Goal: Find specific page/section: Find specific page/section

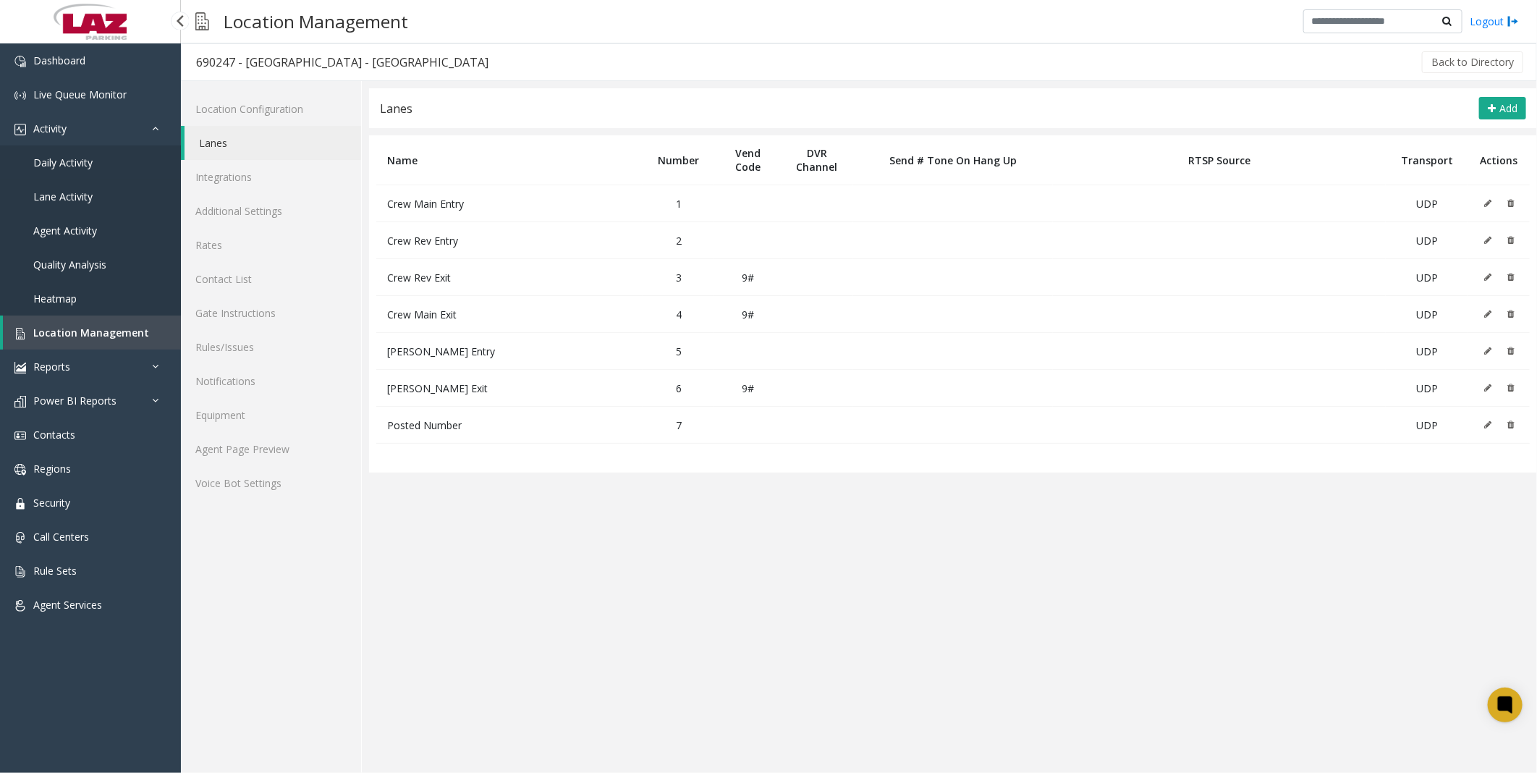
click at [62, 161] on span "Daily Activity" at bounding box center [62, 163] width 59 height 14
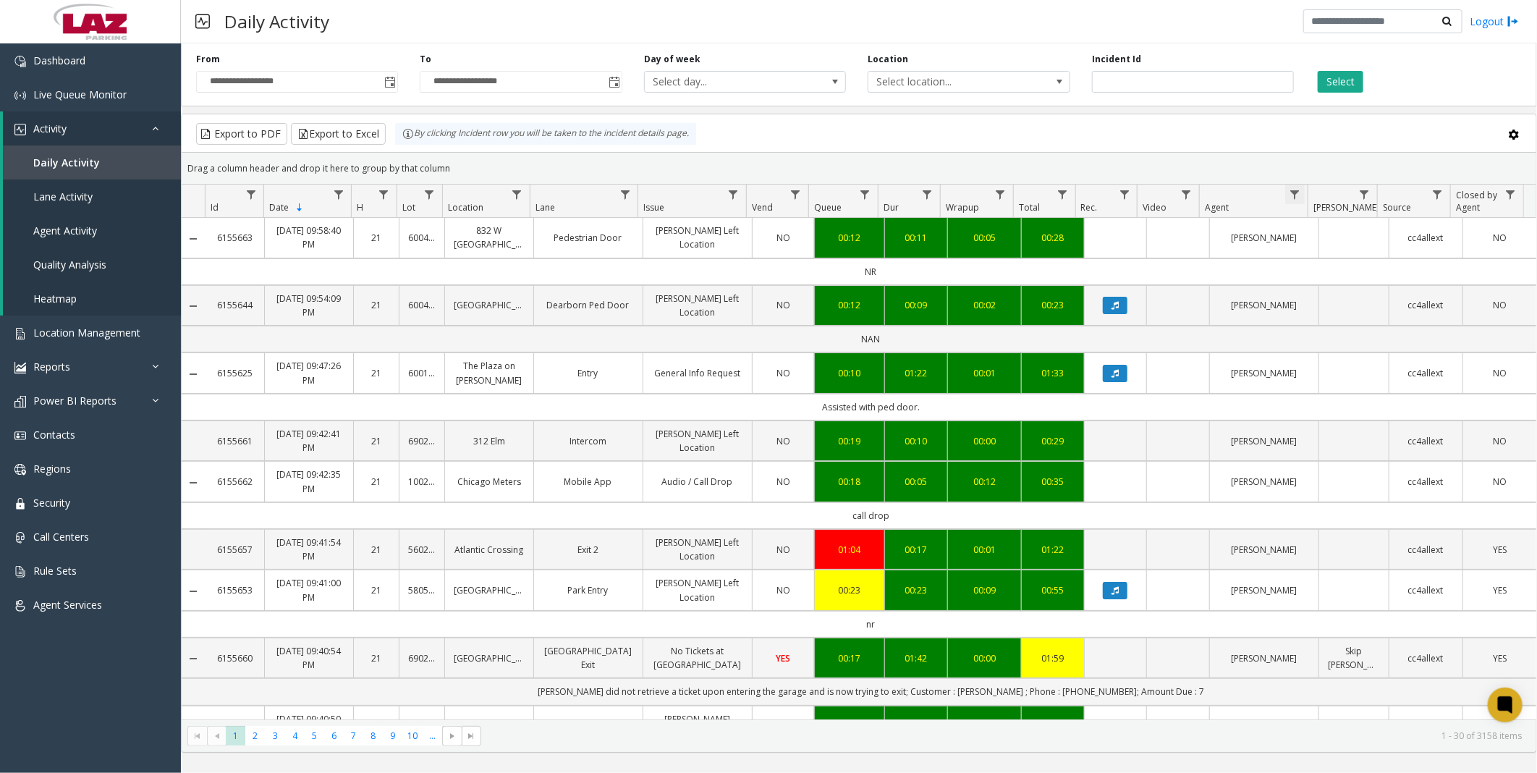
click at [1291, 198] on span "Data table" at bounding box center [1295, 195] width 12 height 12
click at [1297, 252] on input "Agent Filter" at bounding box center [1357, 257] width 123 height 25
type input "*****"
click at [1381, 386] on button "Filter" at bounding box center [1389, 392] width 59 height 32
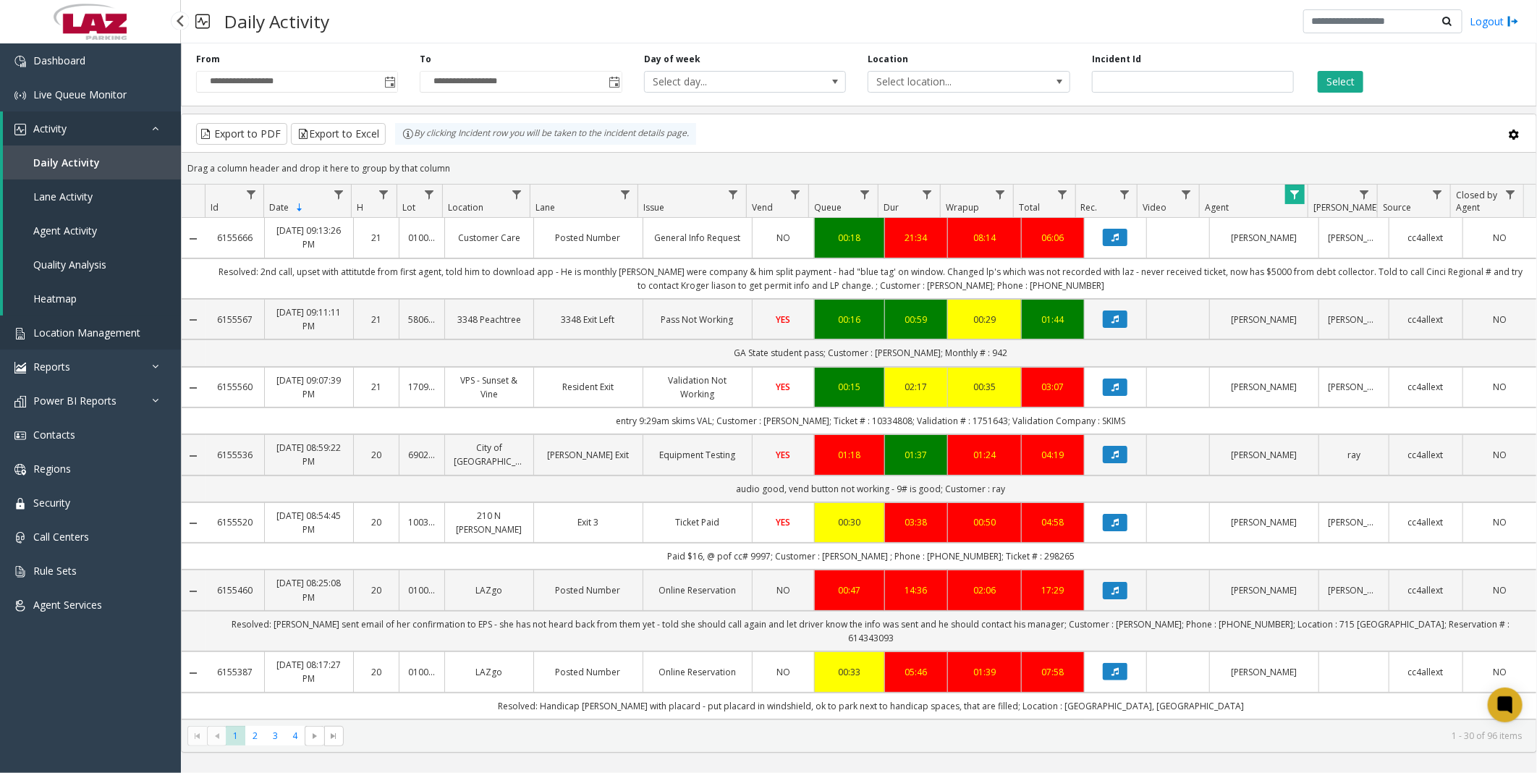
click at [97, 331] on span "Location Management" at bounding box center [86, 333] width 107 height 14
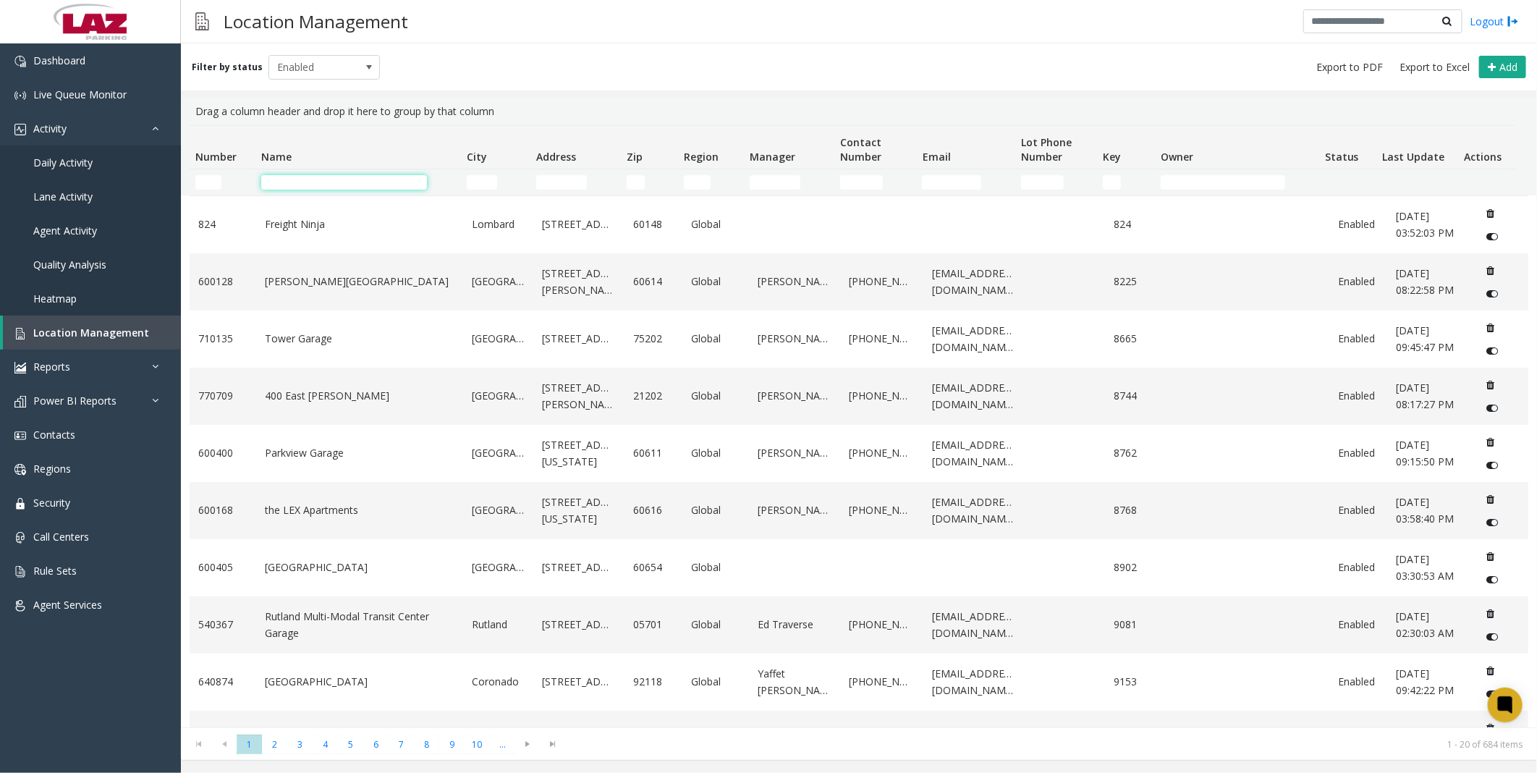
click at [316, 178] on input "Name Filter" at bounding box center [344, 182] width 166 height 14
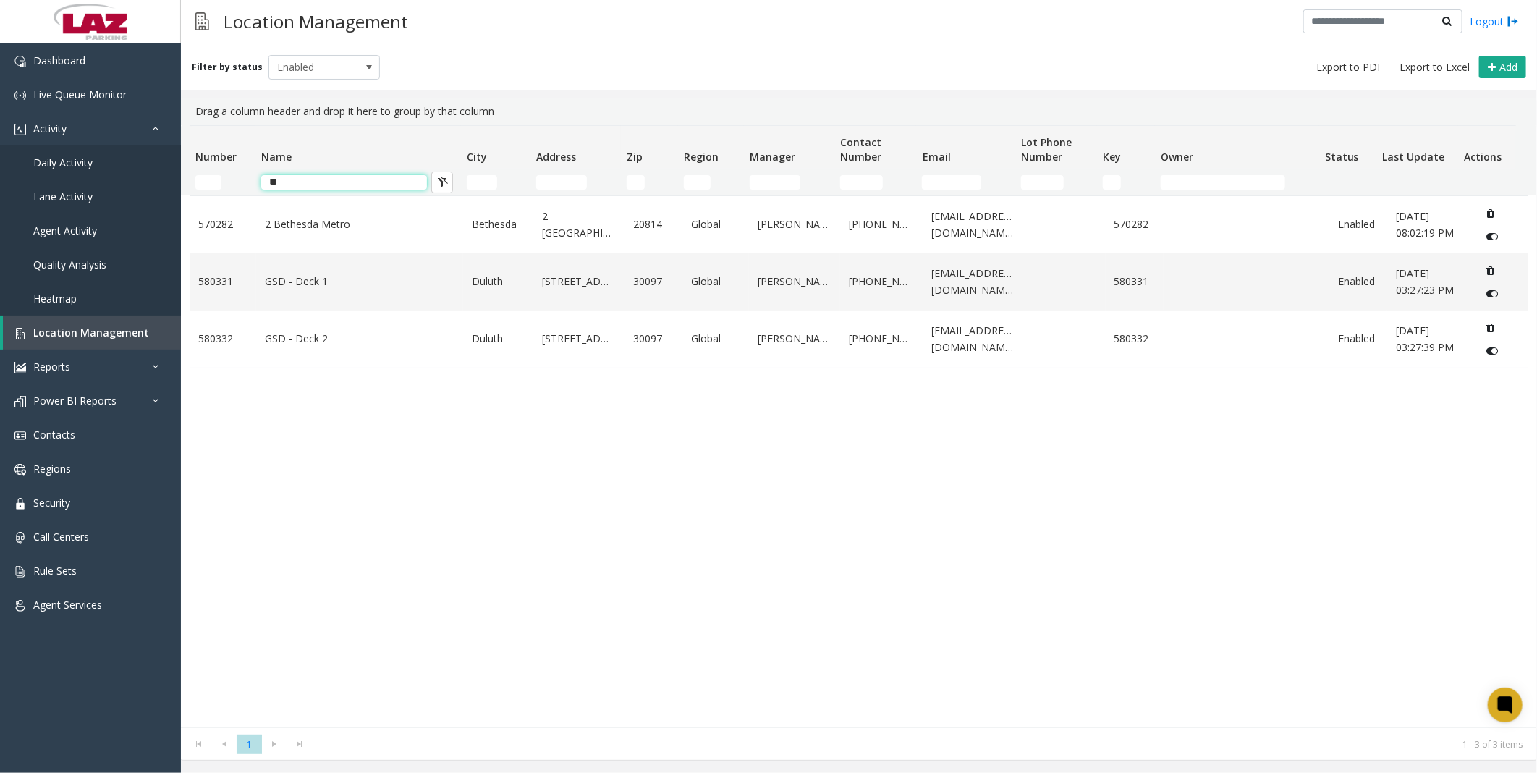
type input "*"
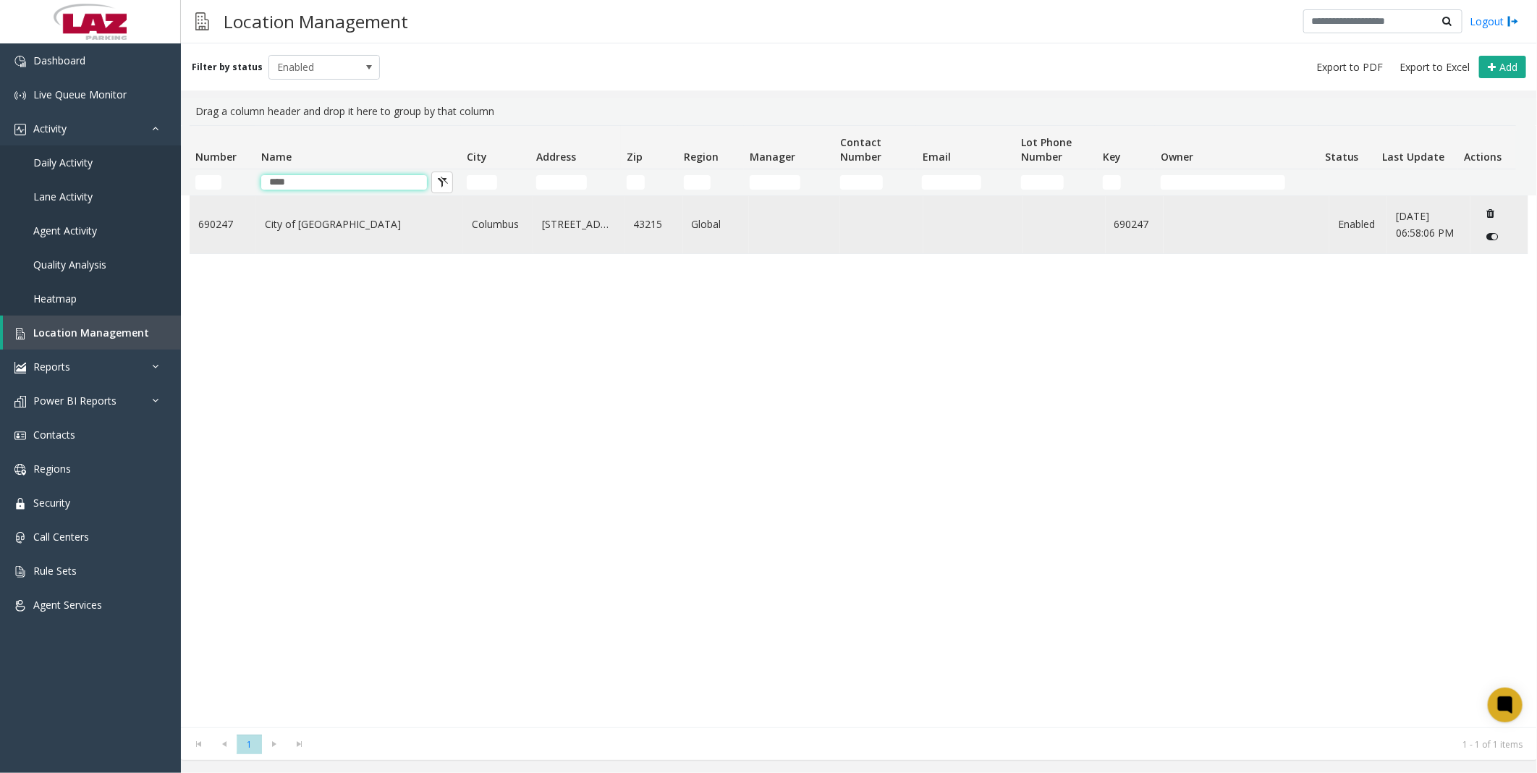
type input "****"
click at [310, 222] on link "City of [GEOGRAPHIC_DATA]" at bounding box center [360, 224] width 190 height 16
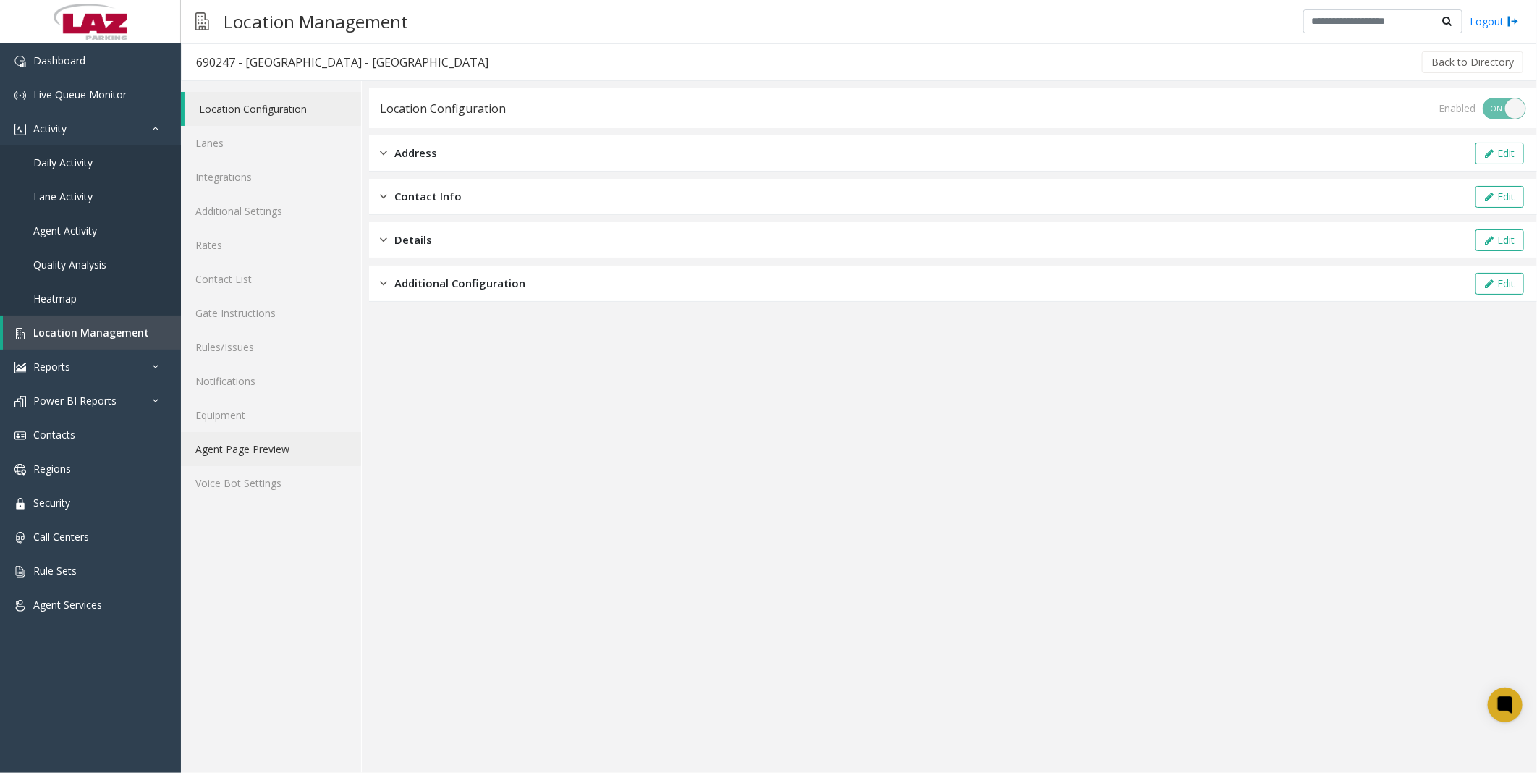
click at [266, 437] on link "Agent Page Preview" at bounding box center [271, 449] width 180 height 34
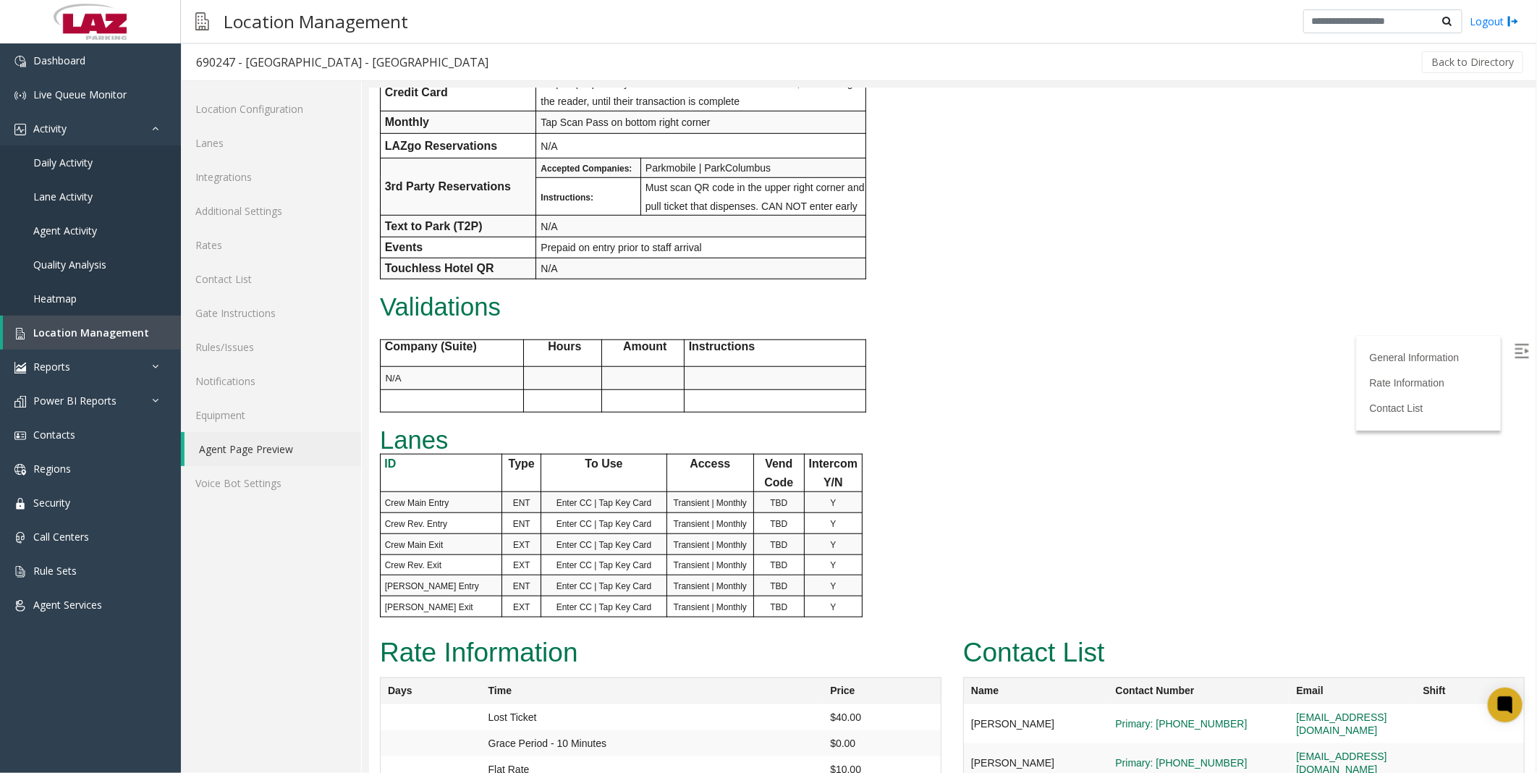
scroll to position [682, 0]
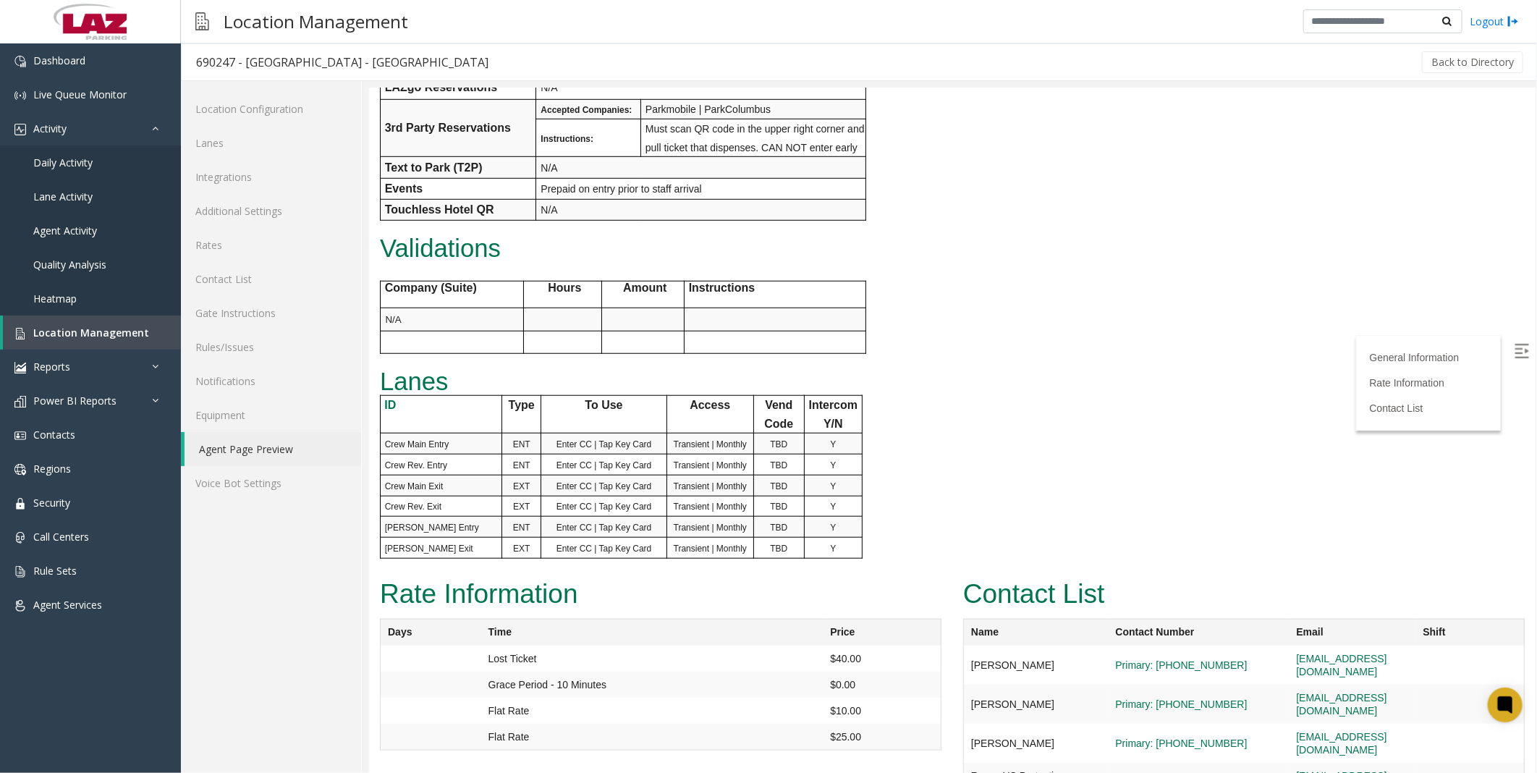
click at [931, 575] on h2 "Rate Information" at bounding box center [660, 594] width 562 height 38
click at [243, 342] on link "Rules/Issues" at bounding box center [271, 347] width 180 height 34
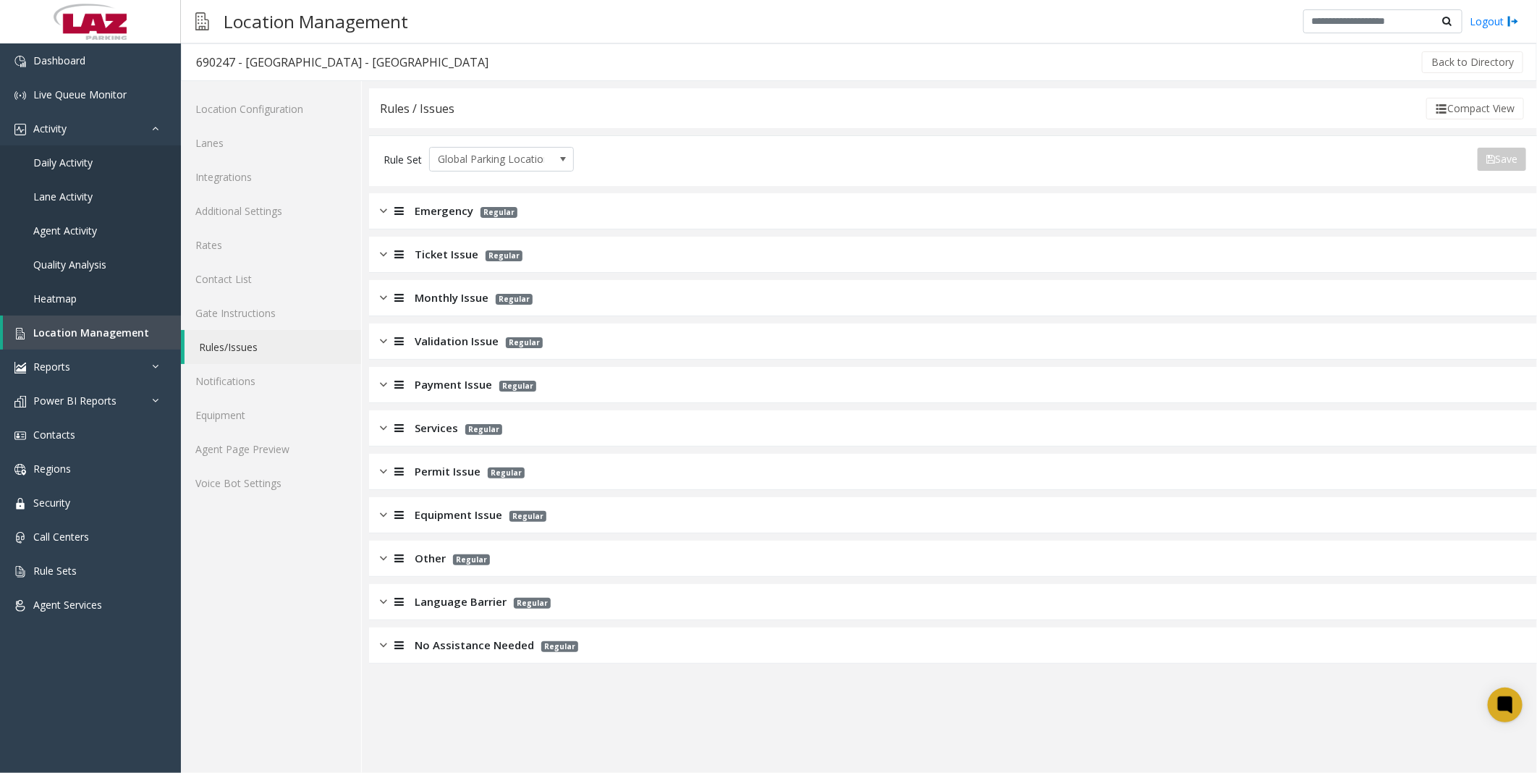
click at [466, 250] on span "Ticket Issue" at bounding box center [447, 254] width 64 height 17
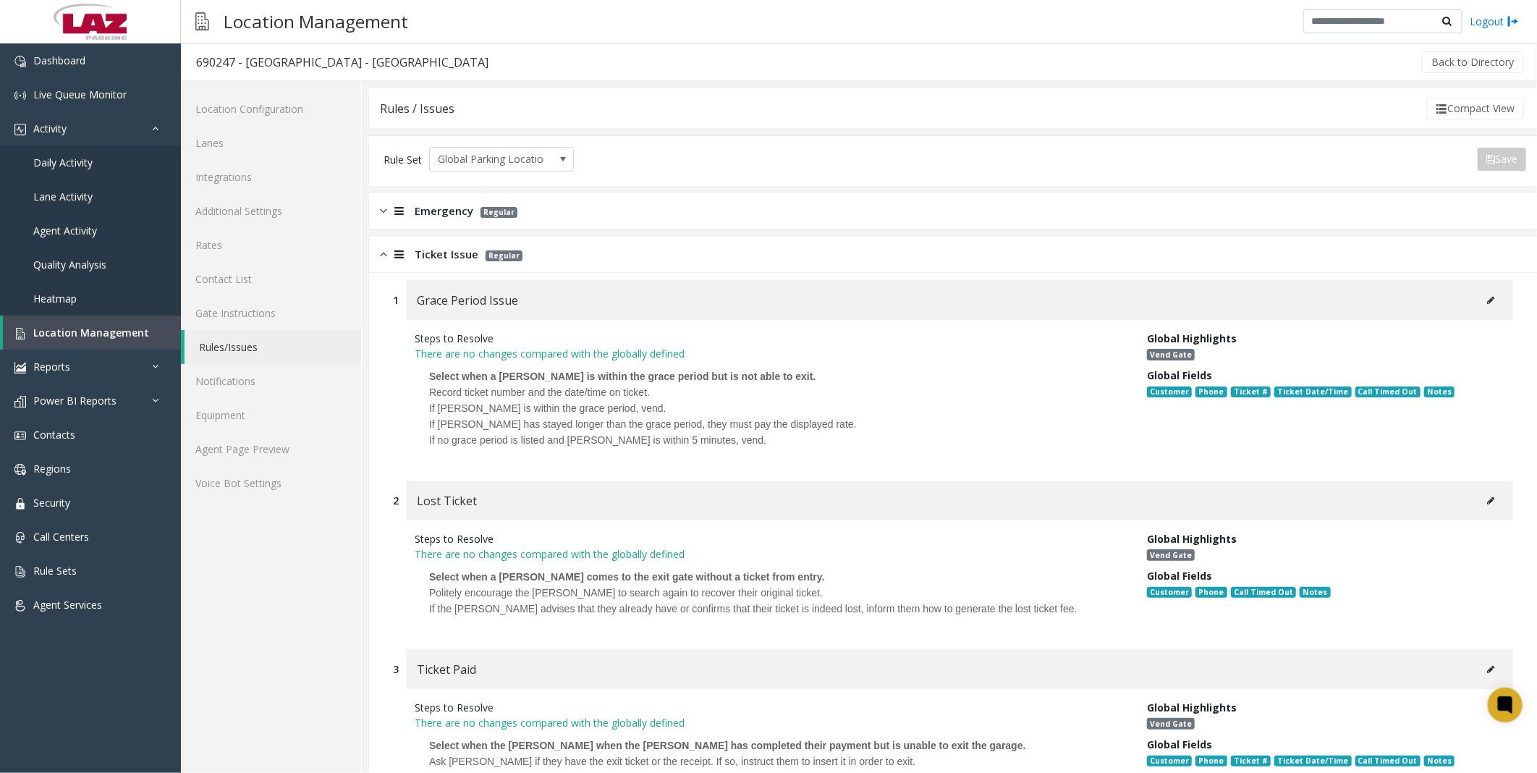
click at [459, 250] on span "Ticket Issue" at bounding box center [447, 254] width 64 height 17
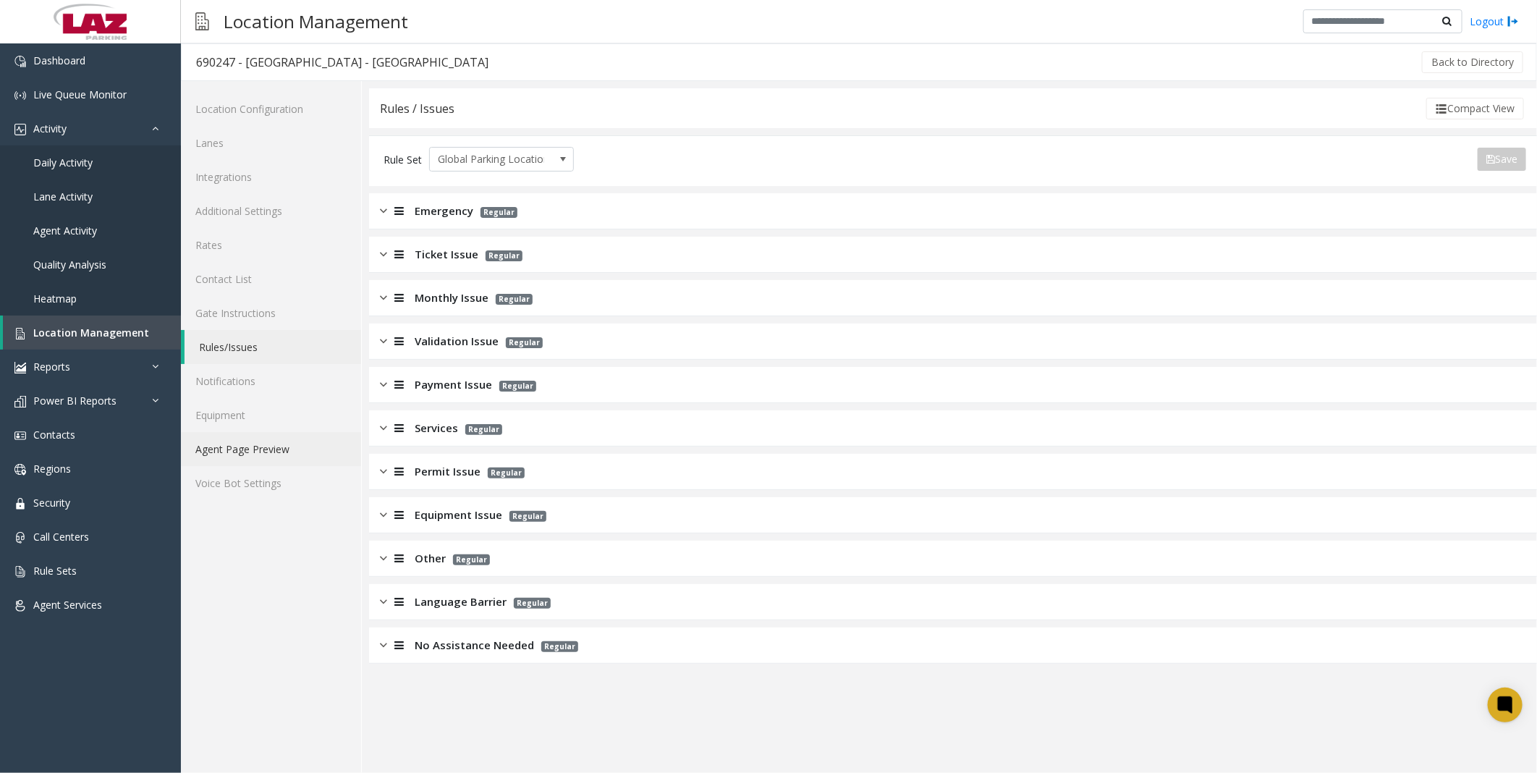
click at [255, 444] on link "Agent Page Preview" at bounding box center [271, 449] width 180 height 34
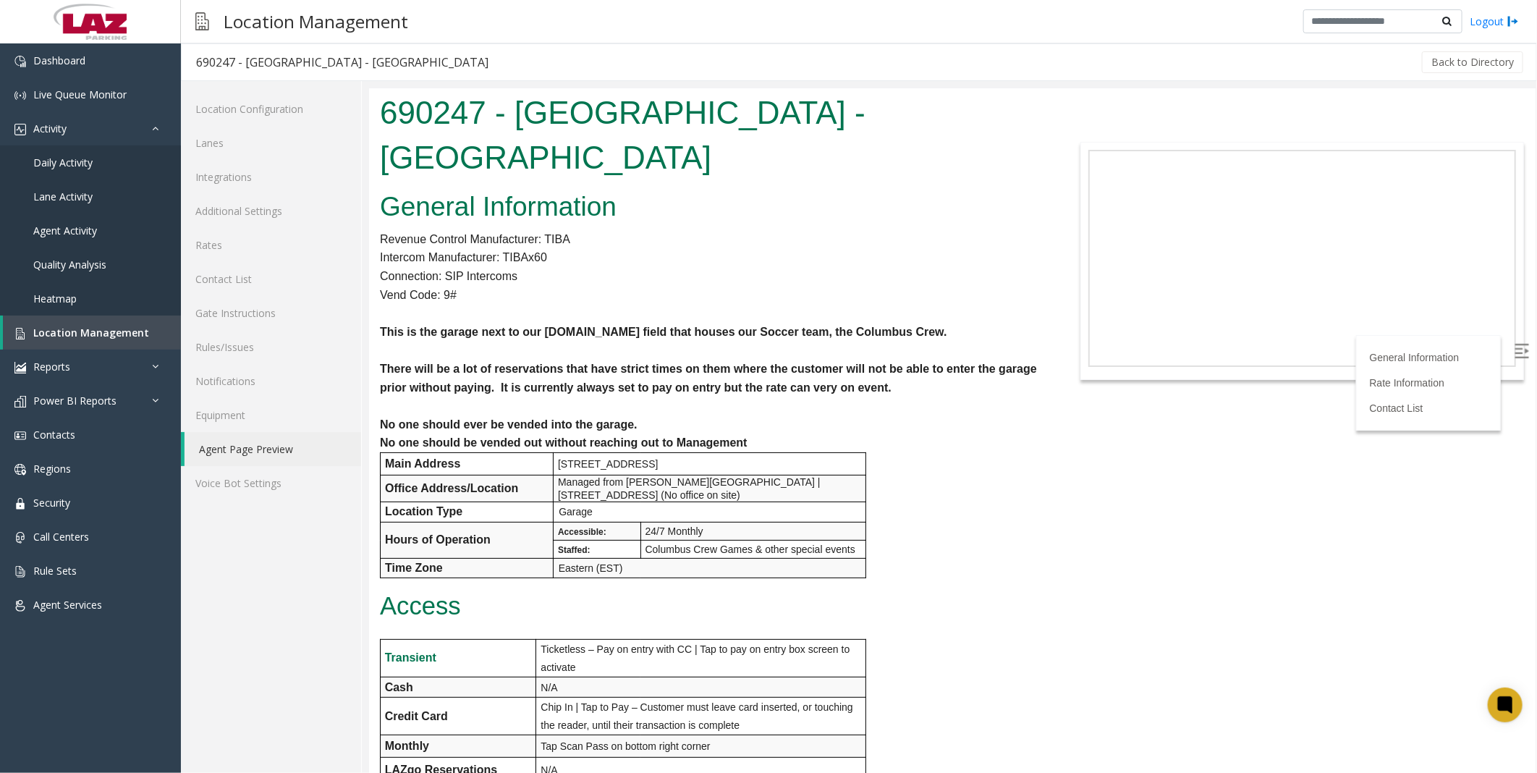
click at [965, 609] on div "General Information Revenue Control Manufacturer: TIBA Intercom Manufacturer: T…" at bounding box center [708, 719] width 680 height 1069
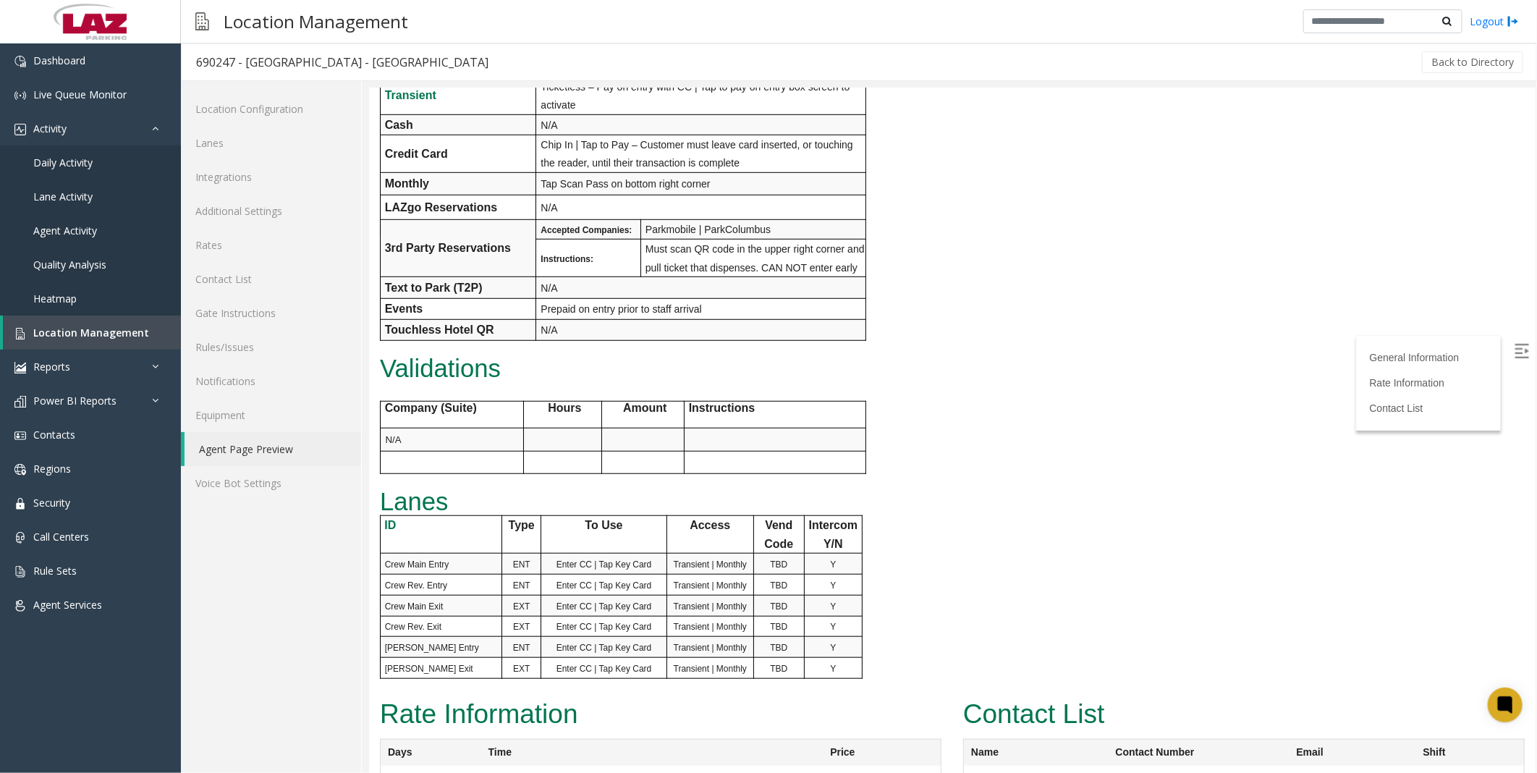
scroll to position [682, 0]
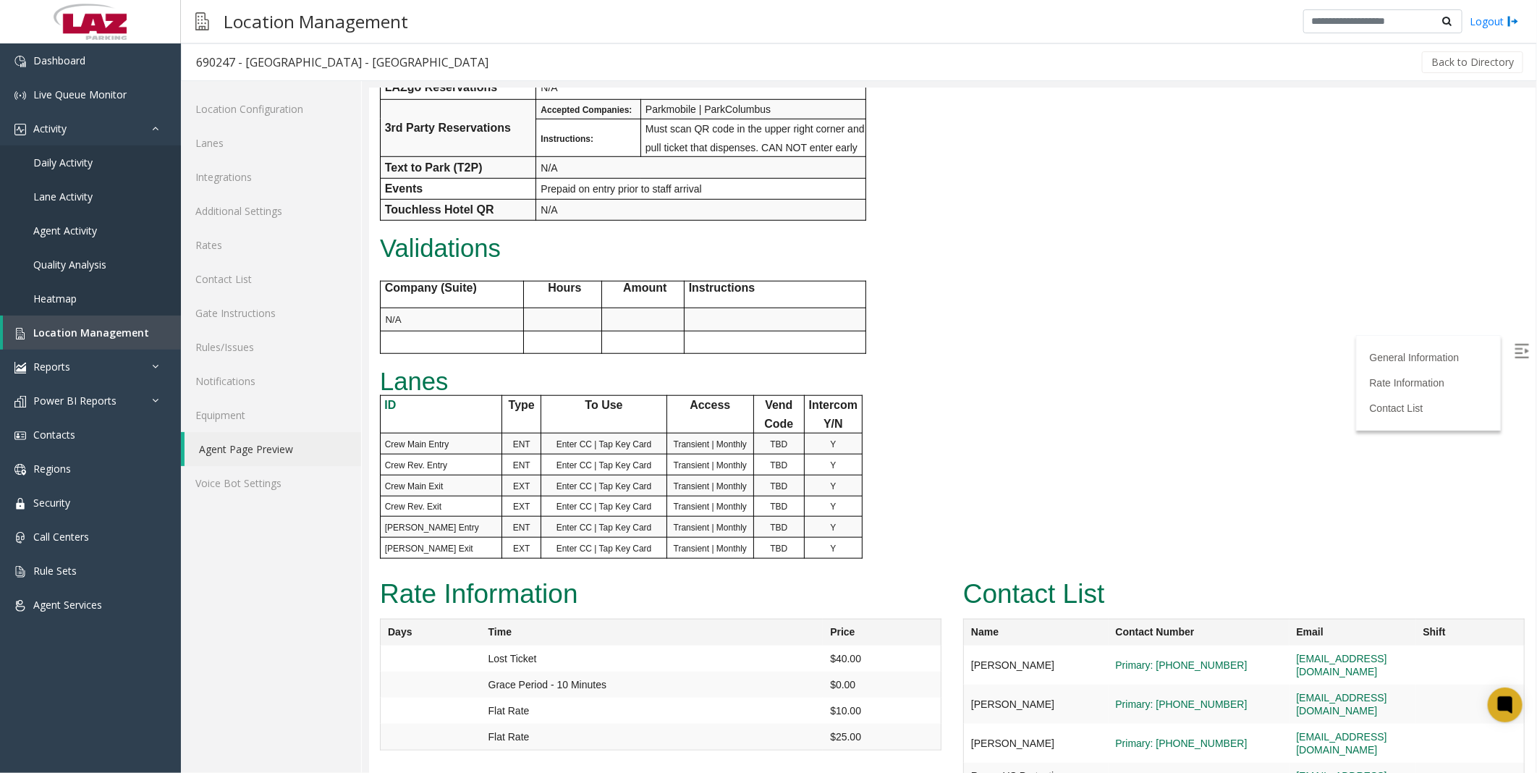
click at [952, 690] on div "Contact List Name Contact Number Email Shift [PERSON_NAME] Primary: [PHONE_NUMB…" at bounding box center [1243, 720] width 583 height 296
click at [915, 368] on p "Lanes" at bounding box center [708, 381] width 658 height 27
click at [908, 366] on div "General Information Revenue Control Manufacturer: TIBA Intercom Manufacturer: T…" at bounding box center [708, 36] width 680 height 1069
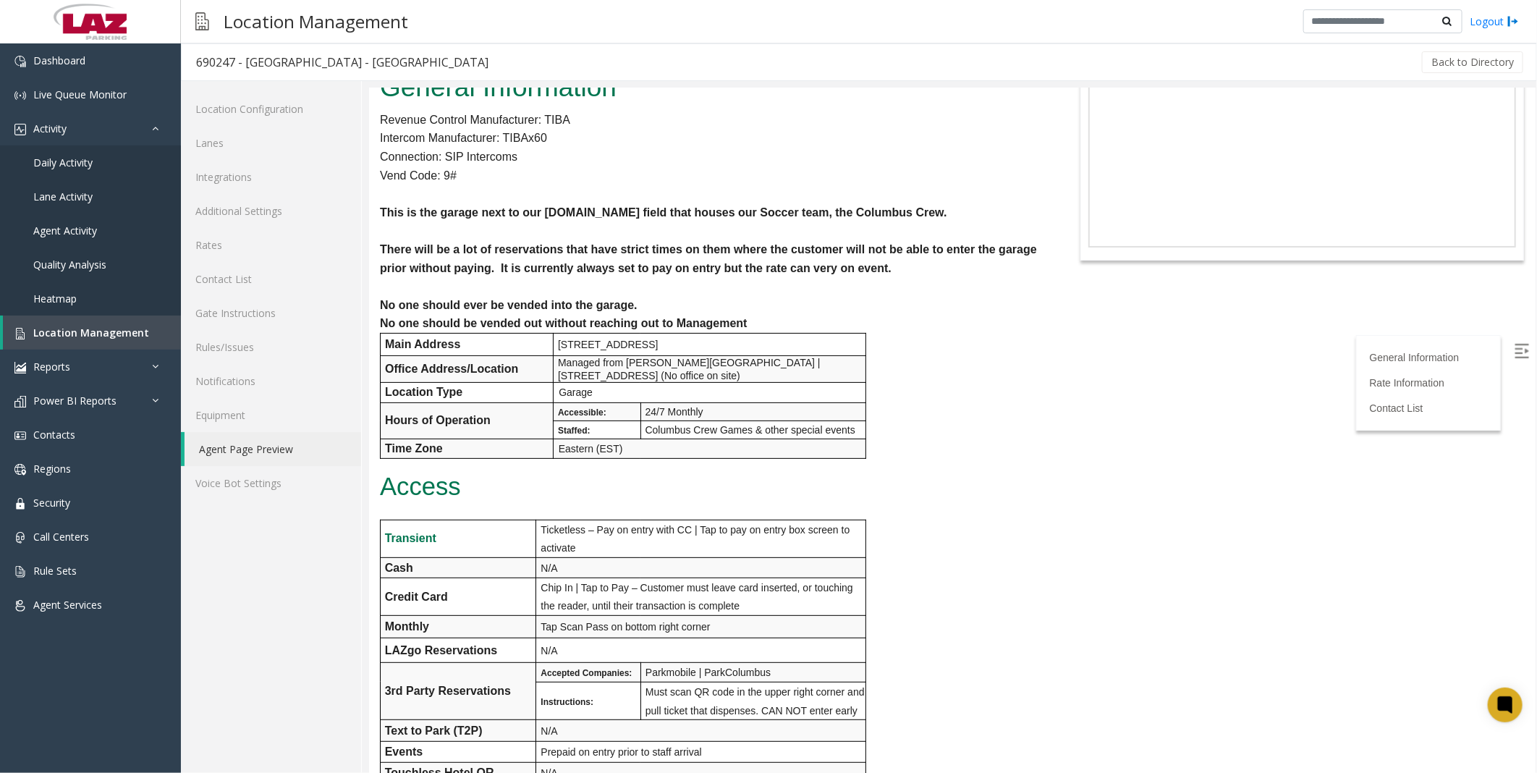
scroll to position [0, 0]
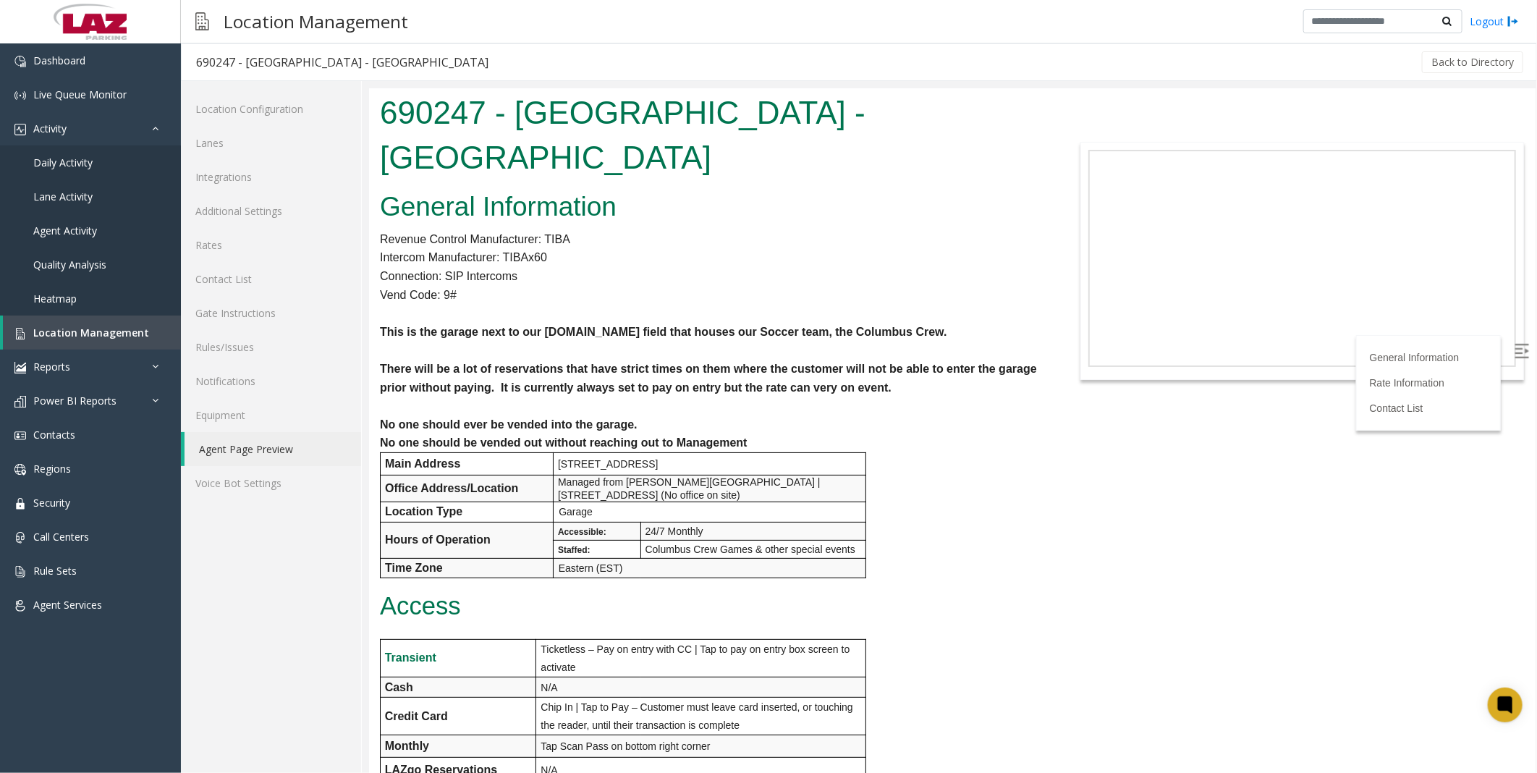
click at [938, 285] on p "Vend Code: 9#" at bounding box center [708, 294] width 658 height 19
